Goal: Navigation & Orientation: Find specific page/section

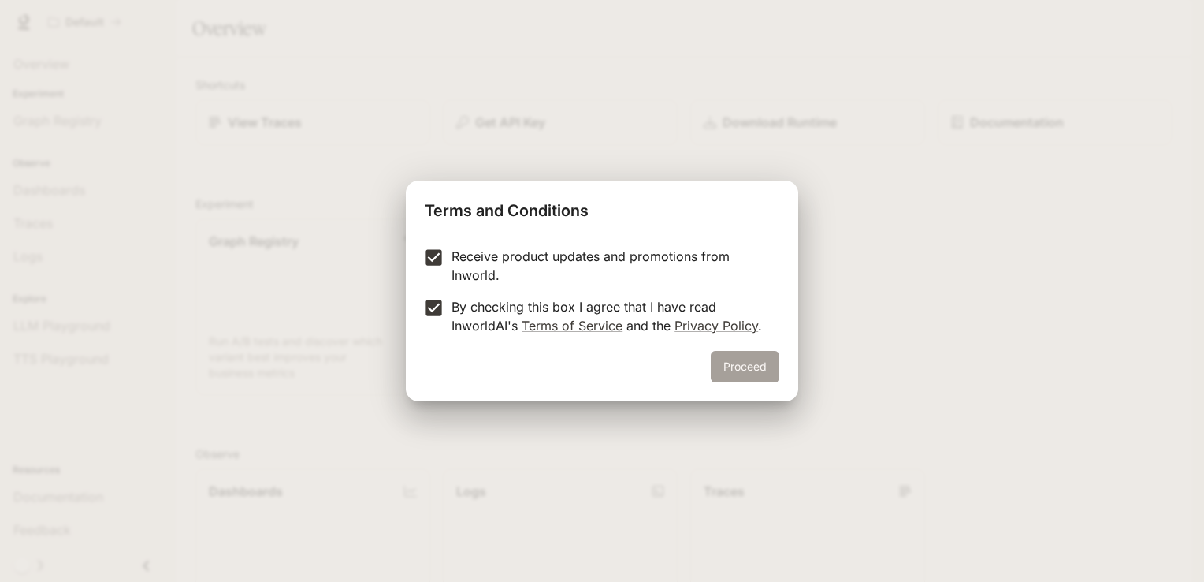
click at [729, 356] on button "Proceed" at bounding box center [745, 367] width 69 height 32
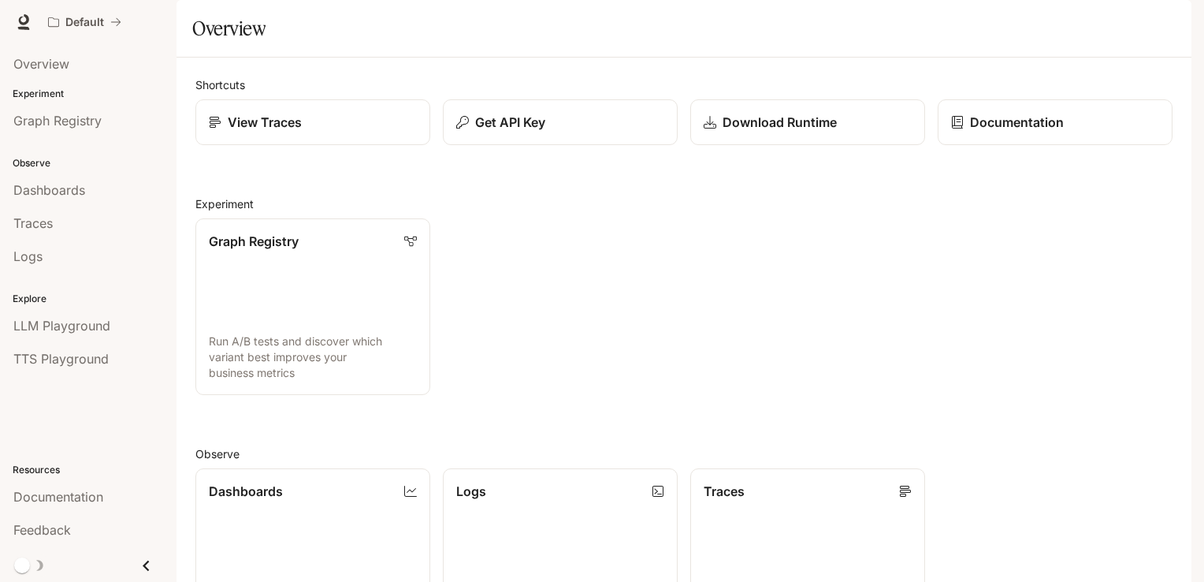
scroll to position [381, 0]
click at [82, 76] on link "Overview" at bounding box center [88, 64] width 164 height 30
click at [95, 121] on span "Graph Registry" at bounding box center [57, 120] width 88 height 19
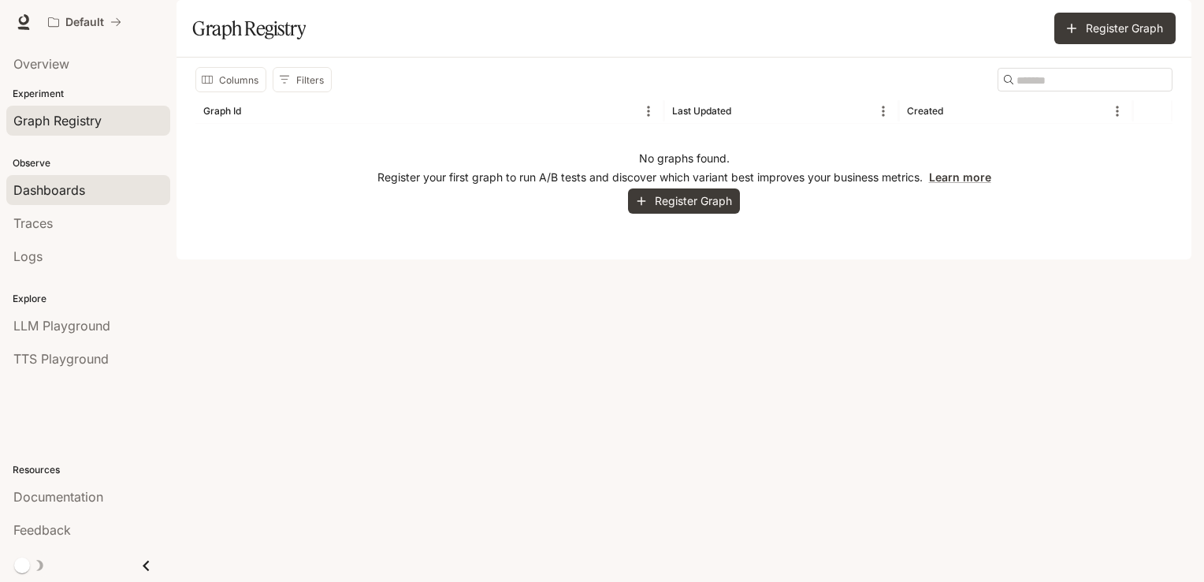
click at [85, 184] on div "Dashboards" at bounding box center [88, 189] width 150 height 19
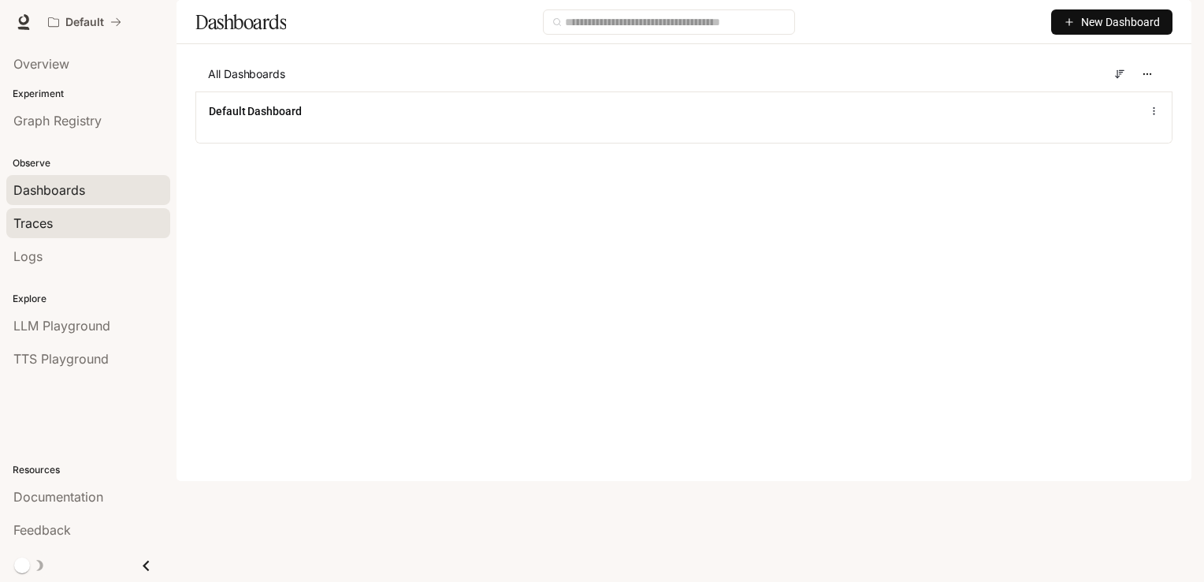
click at [41, 225] on span "Traces" at bounding box center [32, 223] width 39 height 19
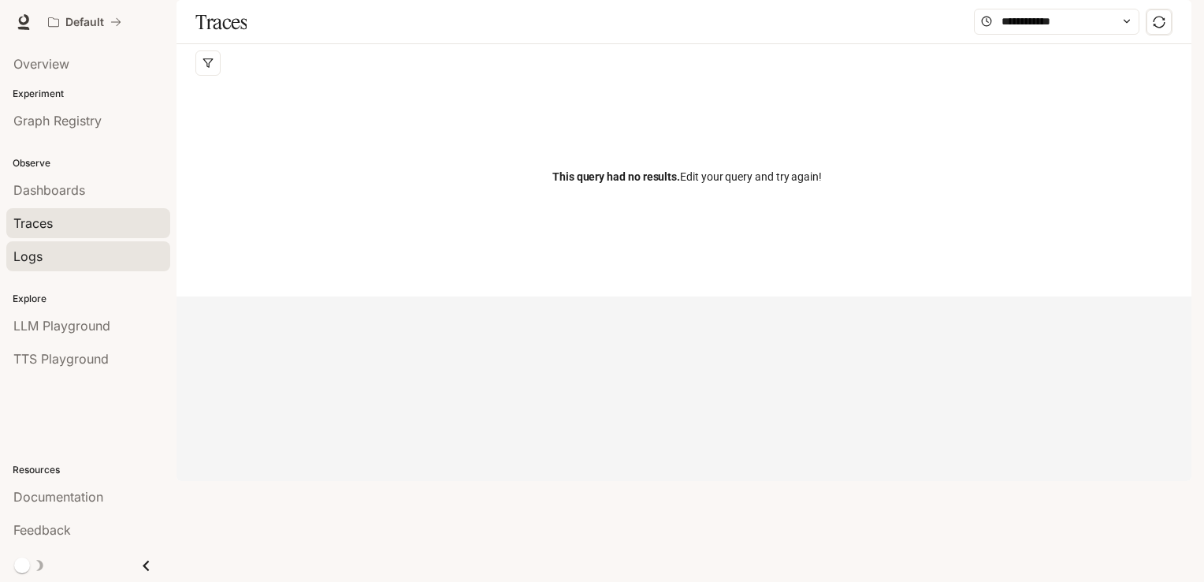
click at [50, 248] on div "Logs" at bounding box center [88, 256] width 150 height 19
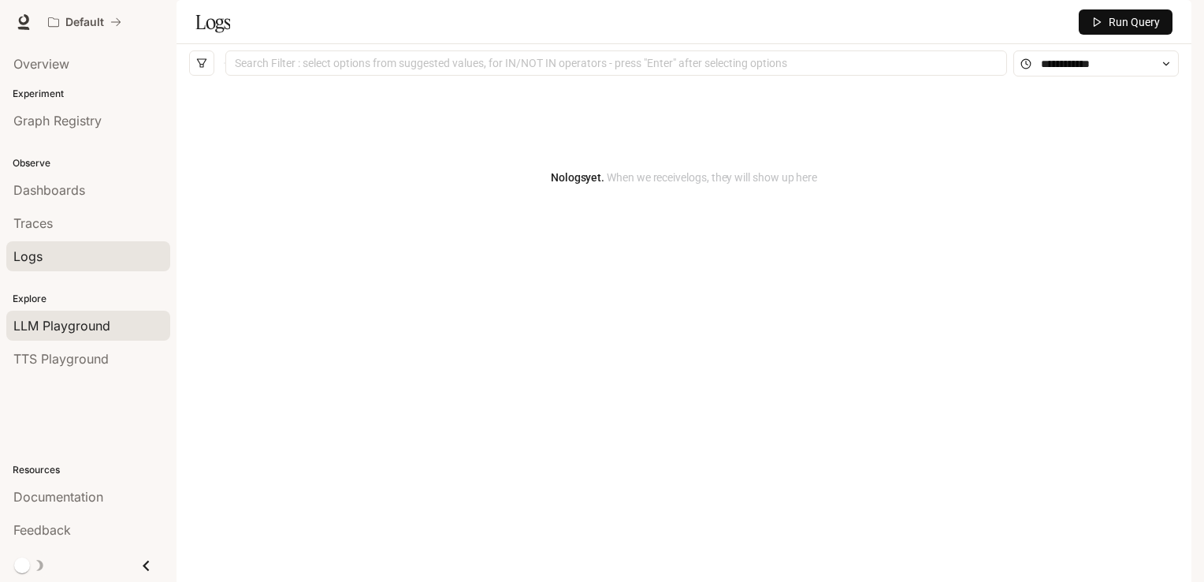
click at [62, 326] on span "LLM Playground" at bounding box center [61, 325] width 97 height 19
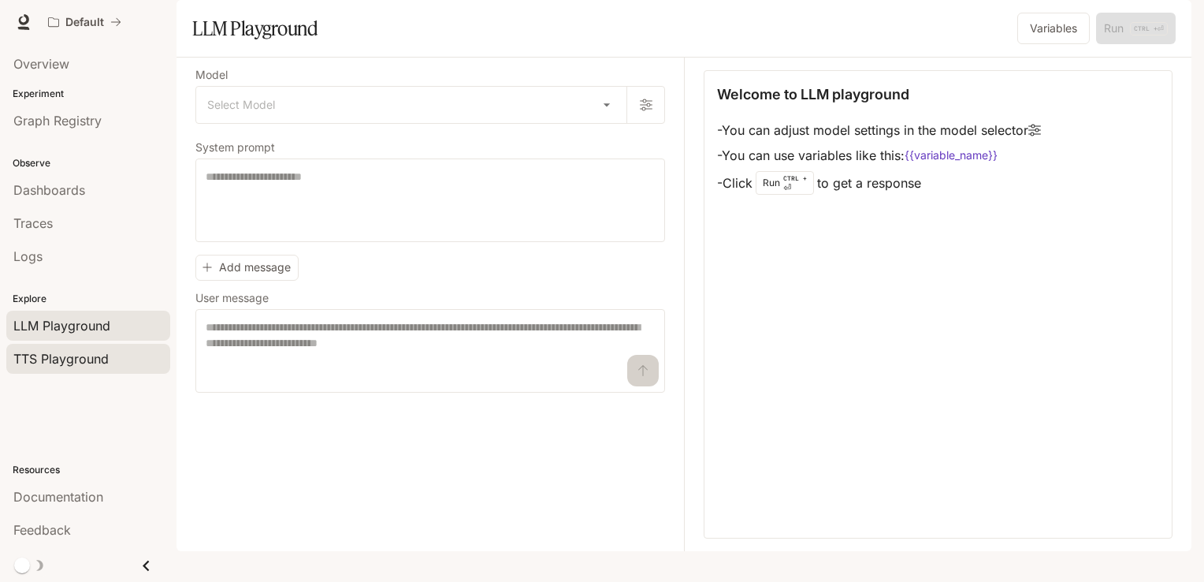
click at [70, 352] on span "TTS Playground" at bounding box center [60, 358] width 95 height 19
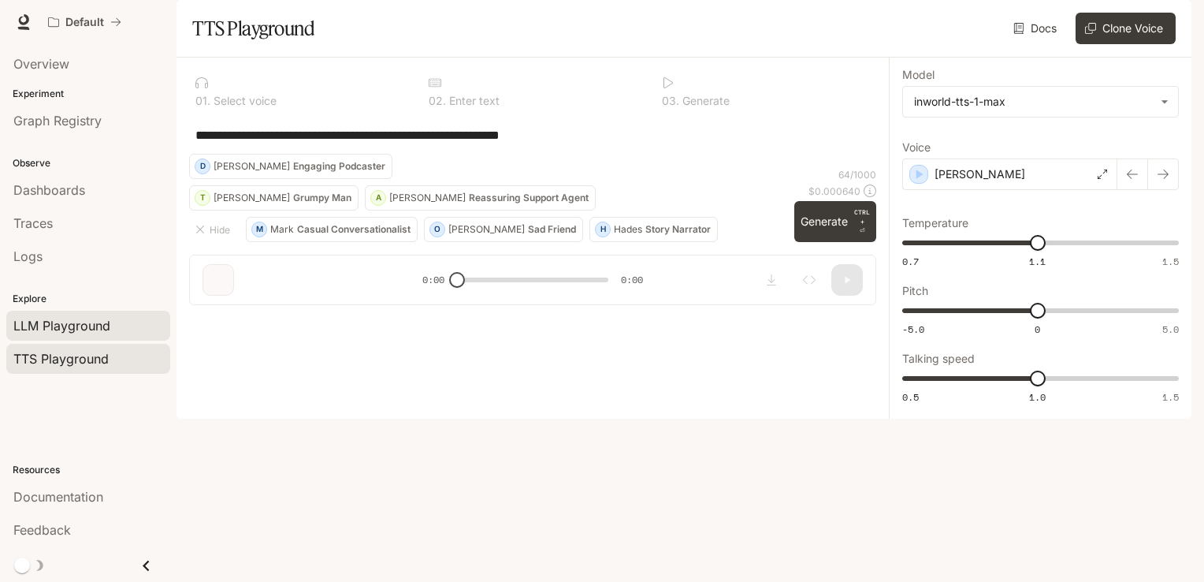
click at [66, 335] on link "LLM Playground" at bounding box center [88, 326] width 164 height 30
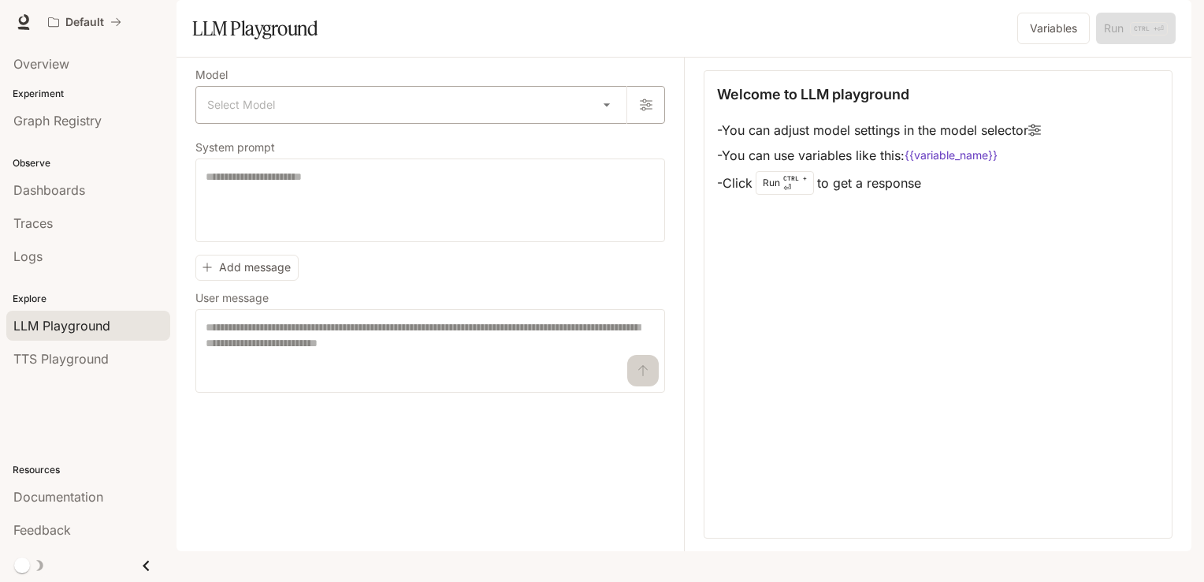
click at [318, 150] on body "Skip to main content Default Documentation Documentation Portal Overview Experi…" at bounding box center [602, 291] width 1204 height 582
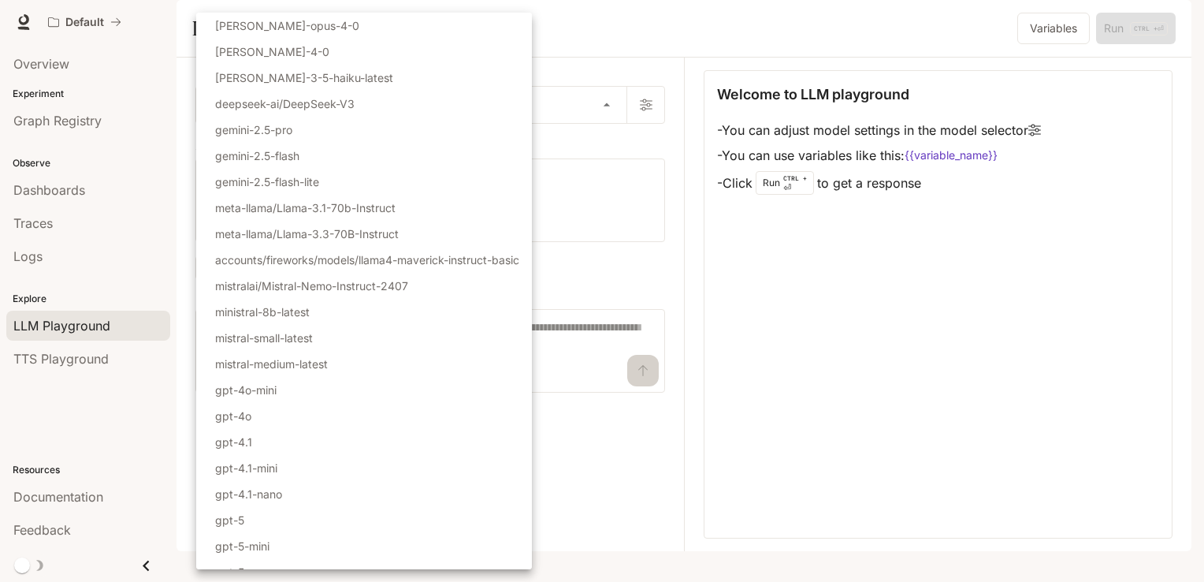
scroll to position [93, 0]
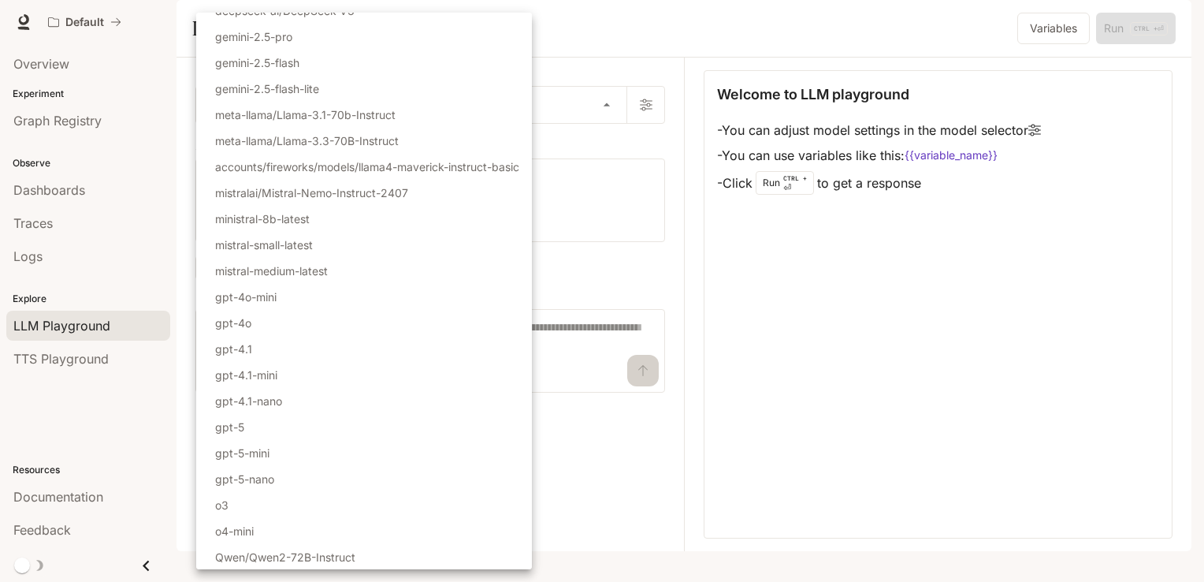
click at [112, 456] on div at bounding box center [602, 291] width 1204 height 582
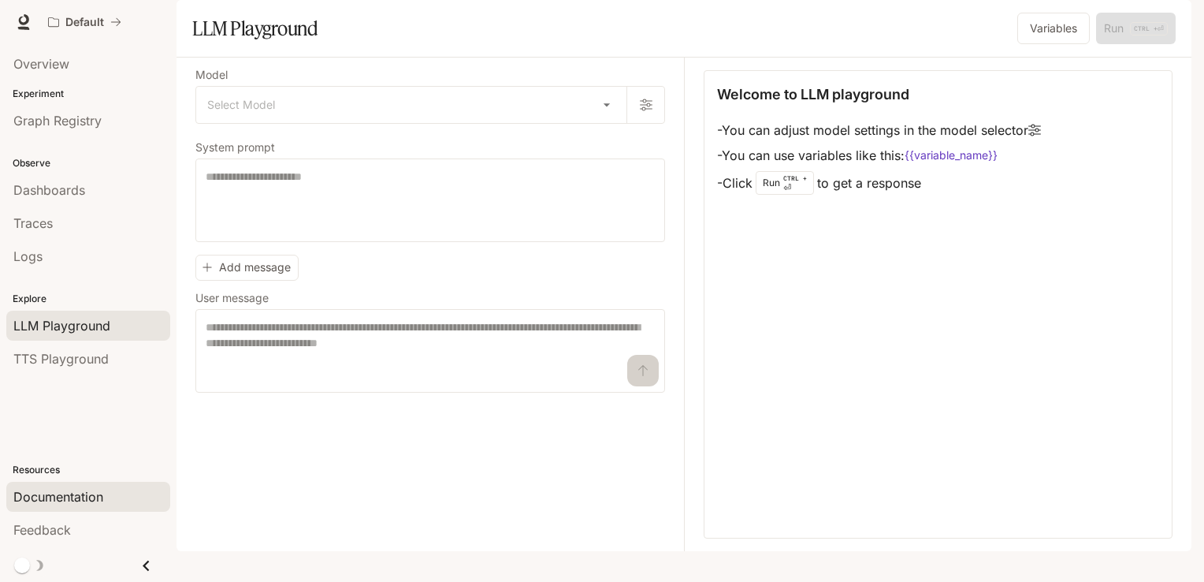
click at [104, 500] on div "Documentation" at bounding box center [88, 496] width 150 height 19
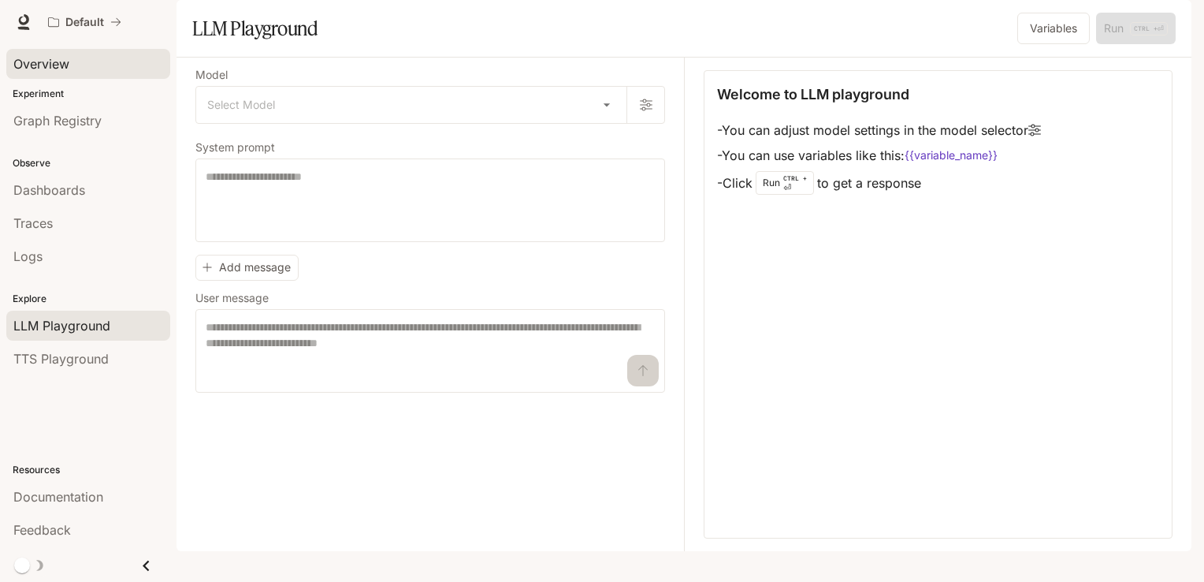
click at [101, 71] on div "Overview" at bounding box center [88, 63] width 150 height 19
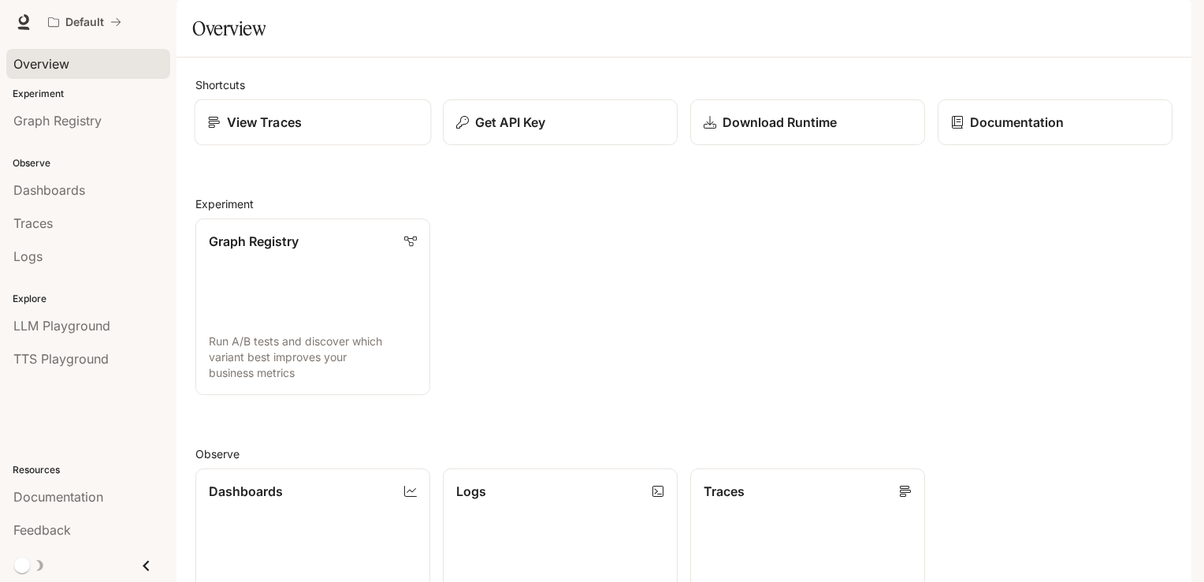
click at [290, 146] on link "View Traces" at bounding box center [313, 122] width 237 height 47
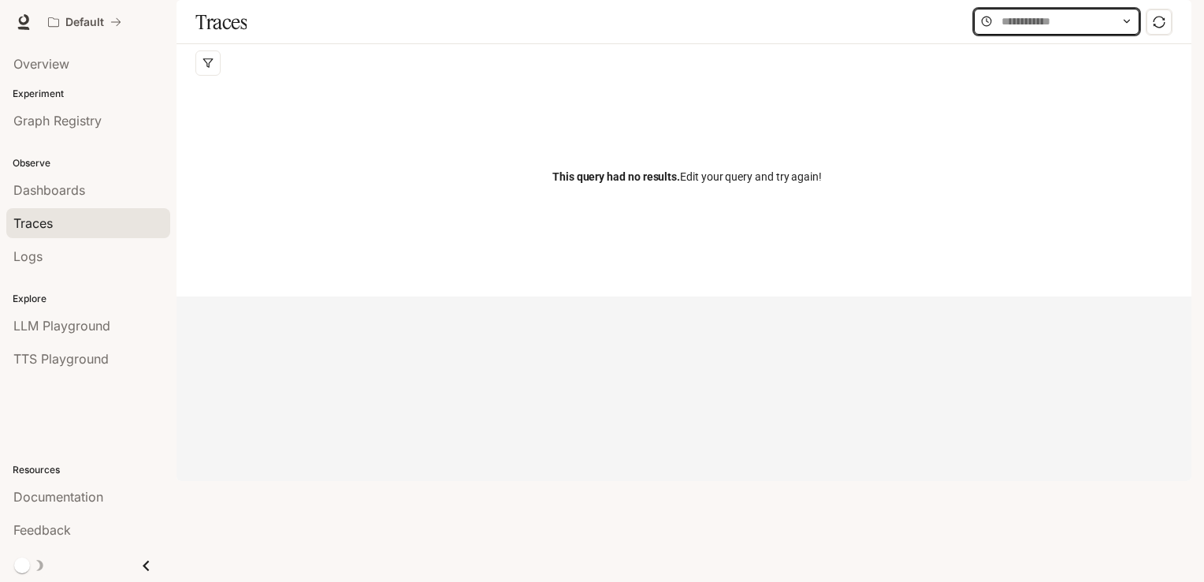
click at [1088, 30] on input "text" at bounding box center [1057, 21] width 110 height 17
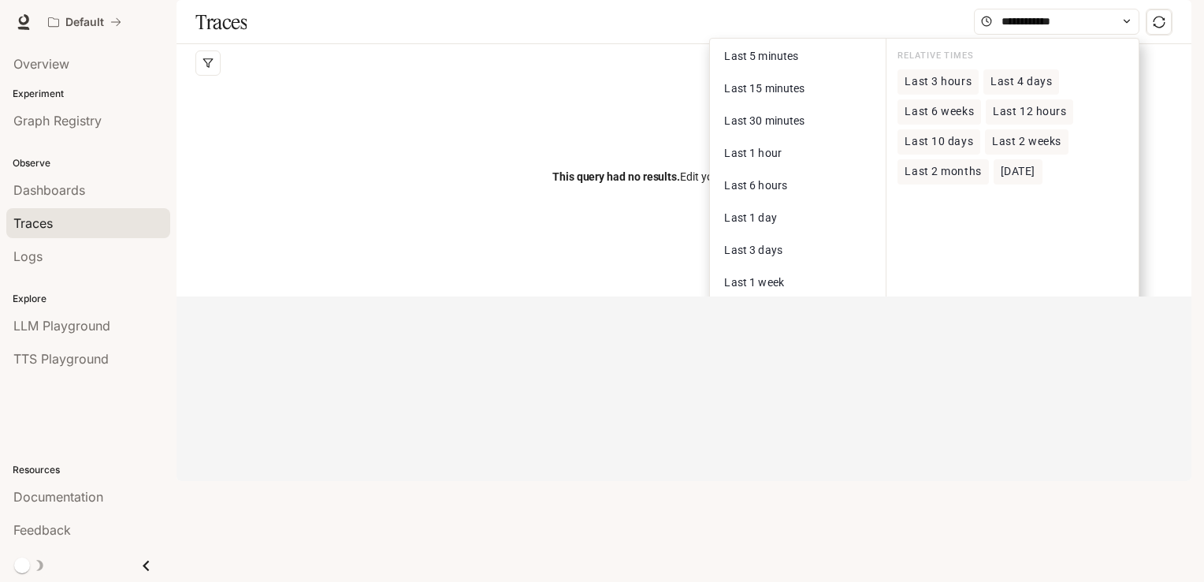
click at [839, 35] on div "Default" at bounding box center [546, 22] width 1010 height 32
